Goal: Find specific page/section: Find specific page/section

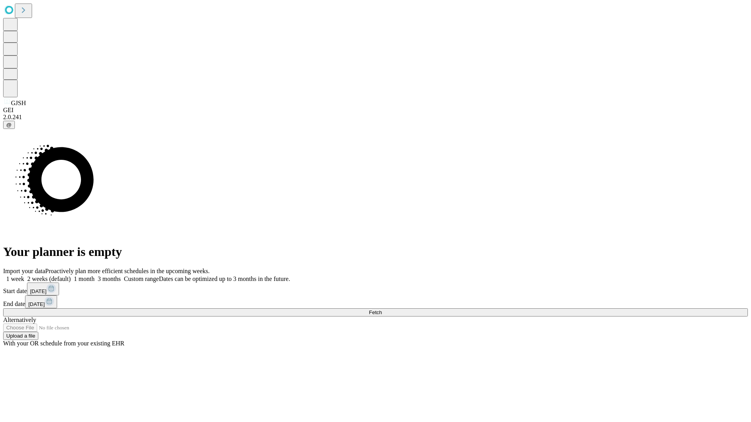
click at [382, 310] on span "Fetch" at bounding box center [375, 313] width 13 height 6
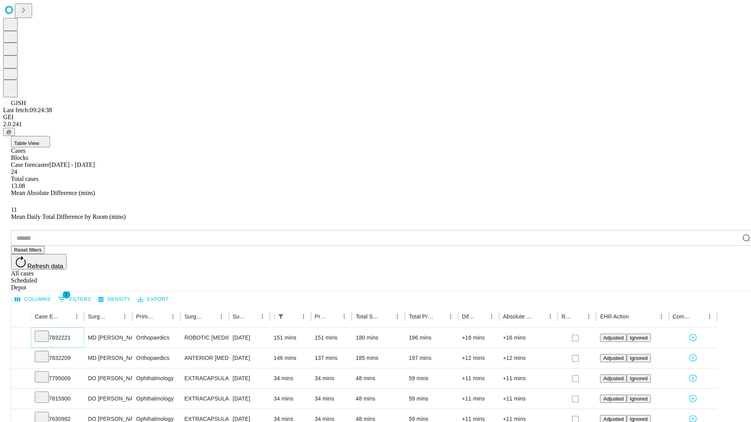
click at [46, 332] on icon at bounding box center [42, 336] width 8 height 8
